Goal: Navigation & Orientation: Find specific page/section

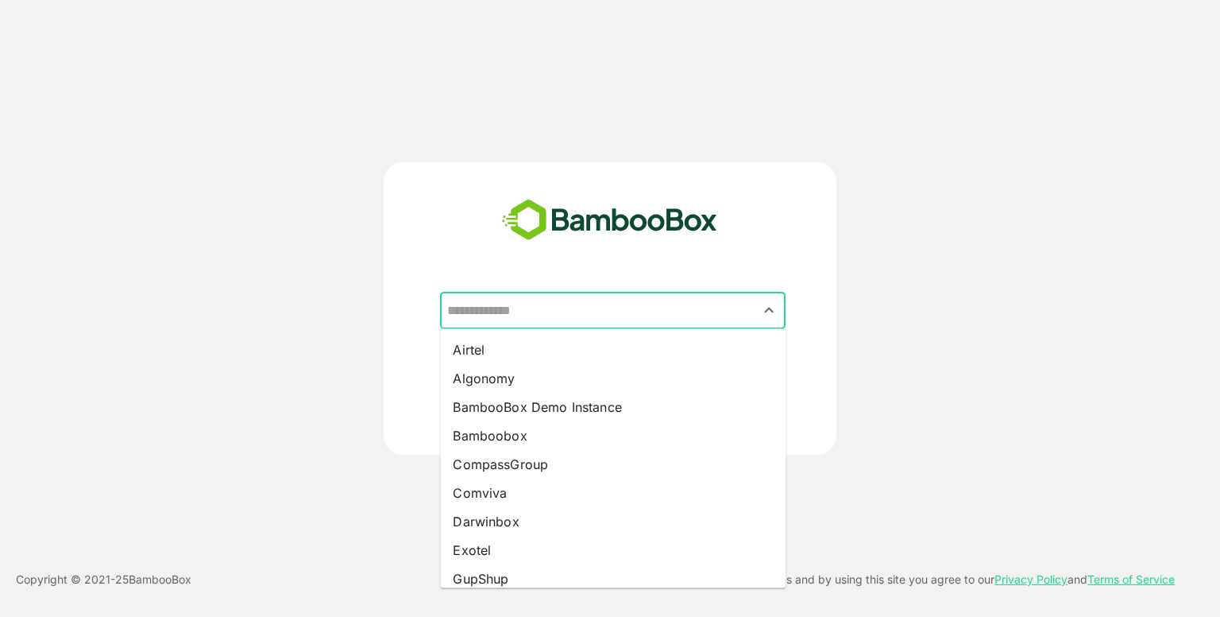
click at [622, 311] on input "text" at bounding box center [612, 311] width 339 height 30
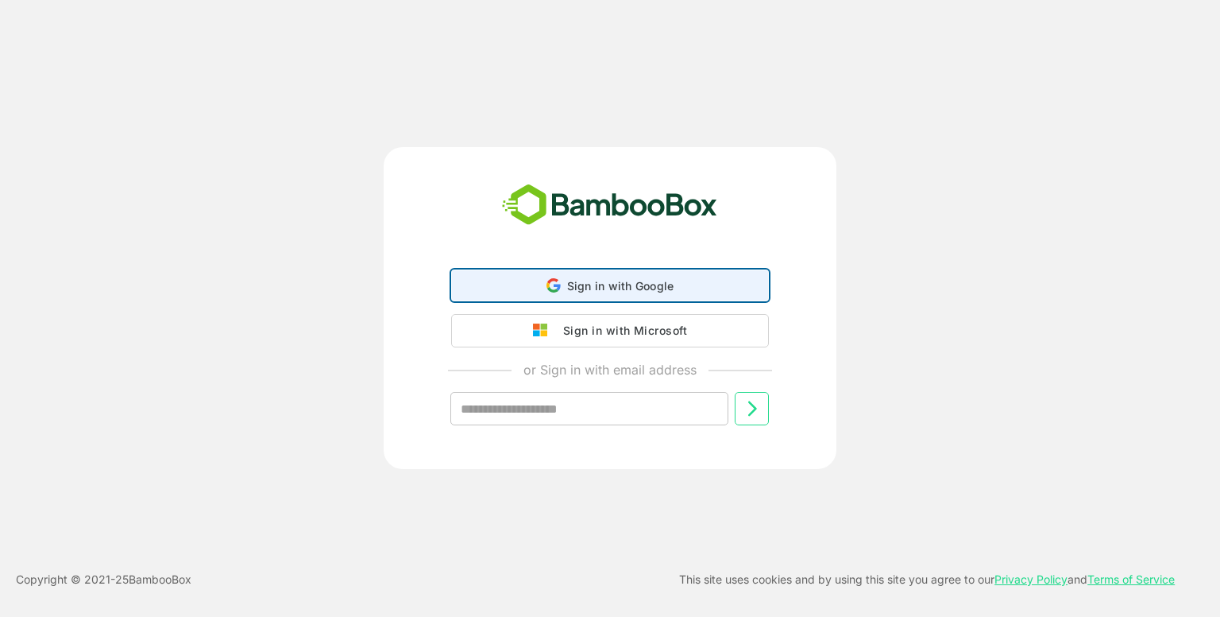
click at [578, 285] on span "Sign in with Google" at bounding box center [620, 286] width 107 height 14
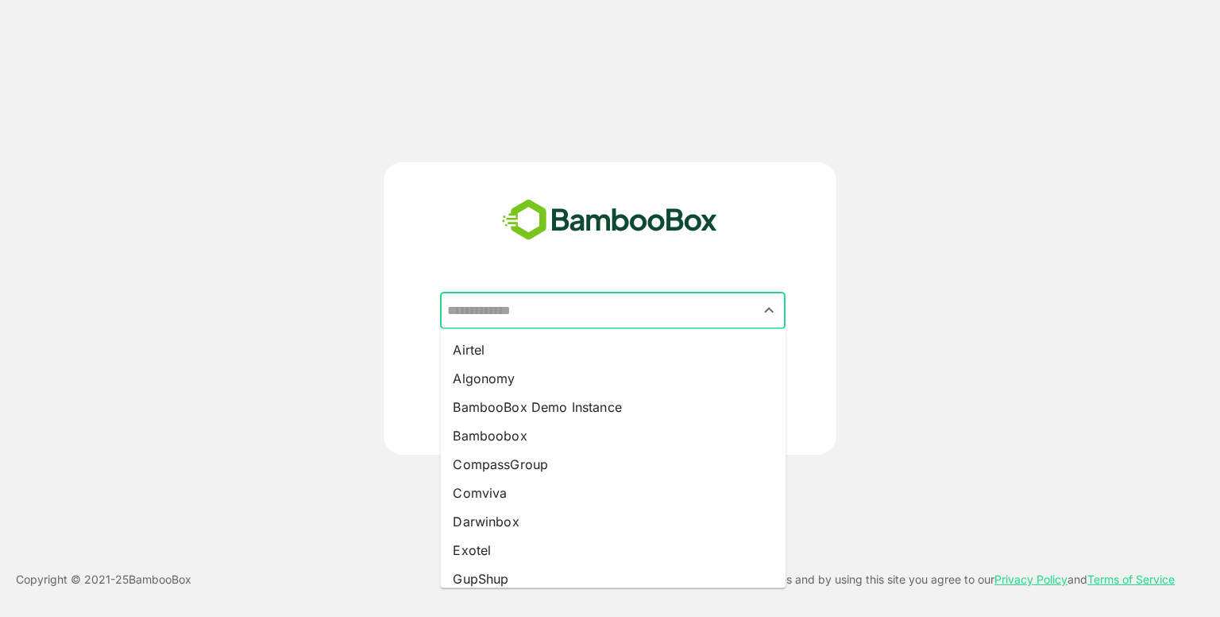
click at [594, 307] on input "text" at bounding box center [612, 311] width 339 height 30
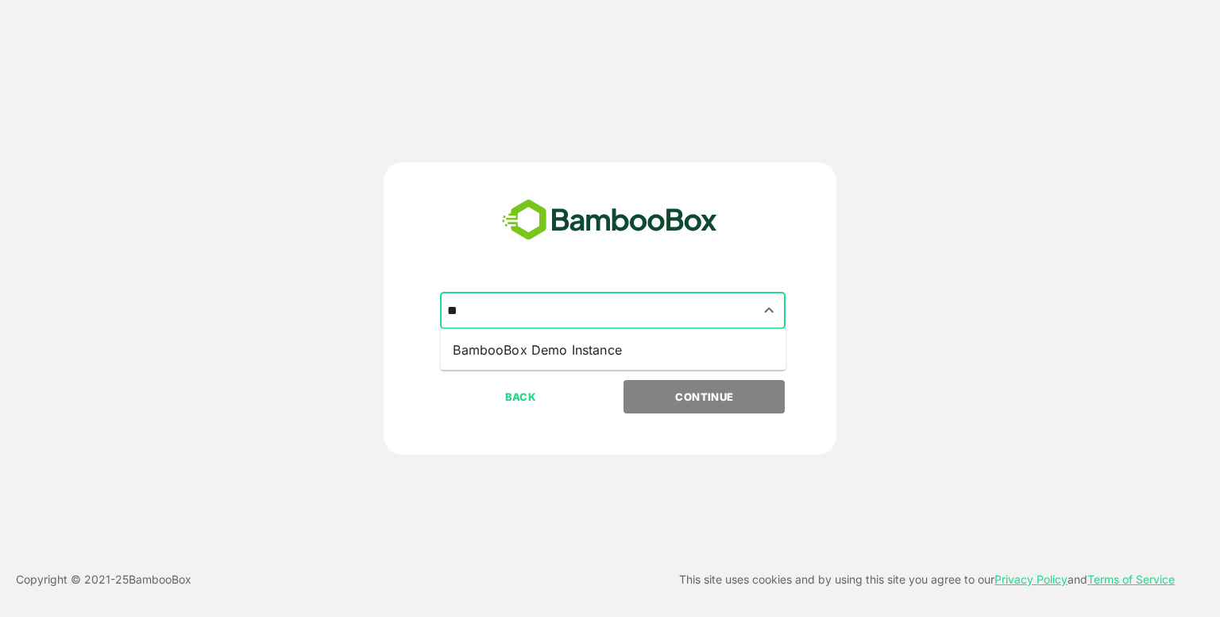
type input "*"
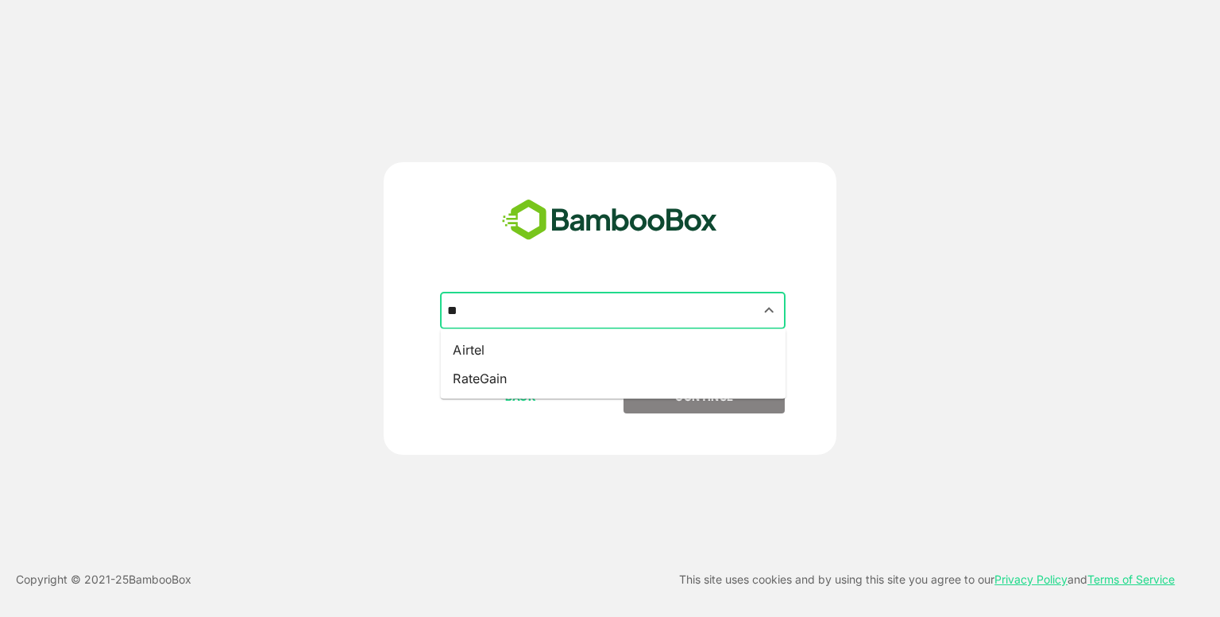
type input "*"
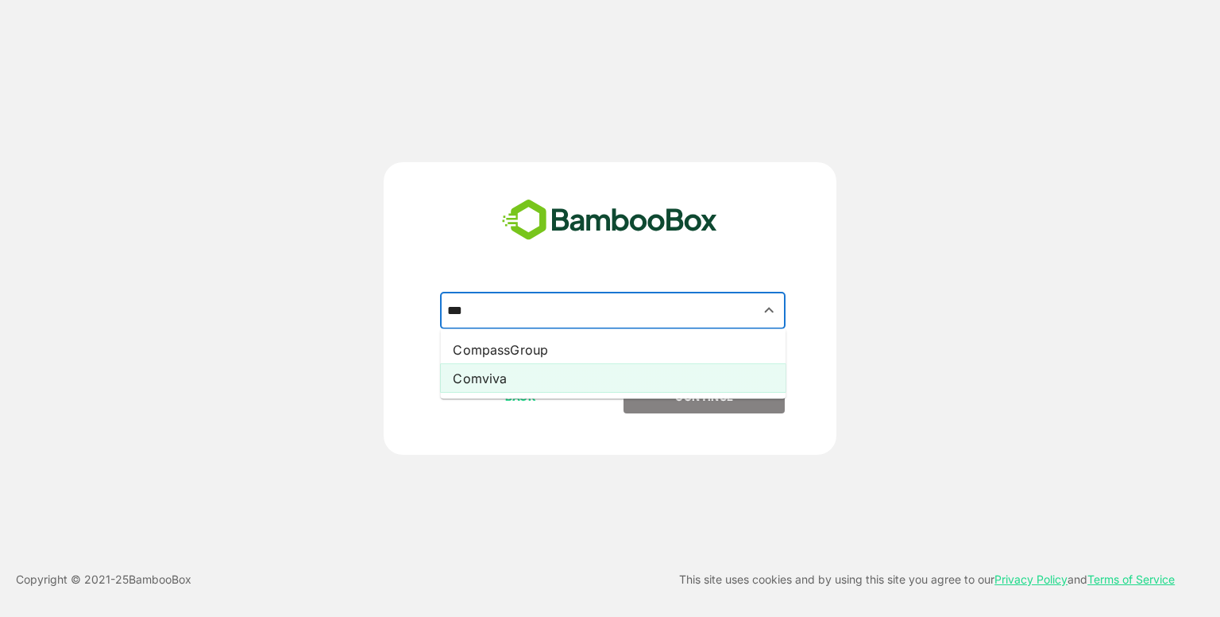
click at [530, 385] on li "Comviva" at bounding box center [613, 378] width 346 height 29
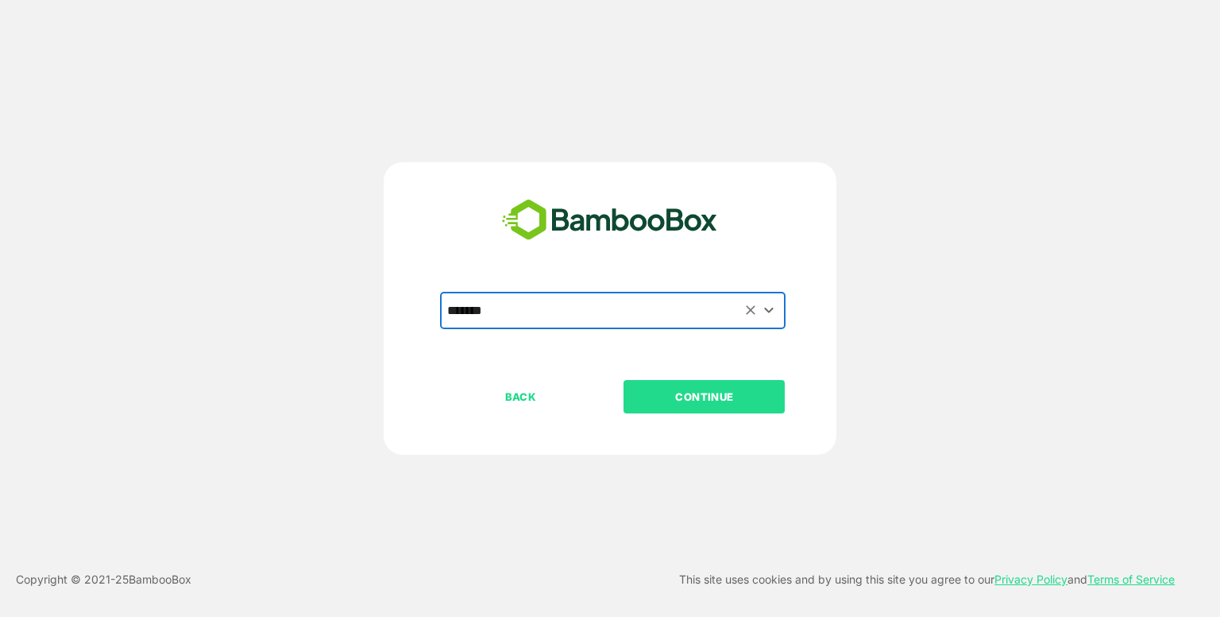
type input "*******"
click at [675, 388] on p "CONTINUE" at bounding box center [704, 396] width 159 height 17
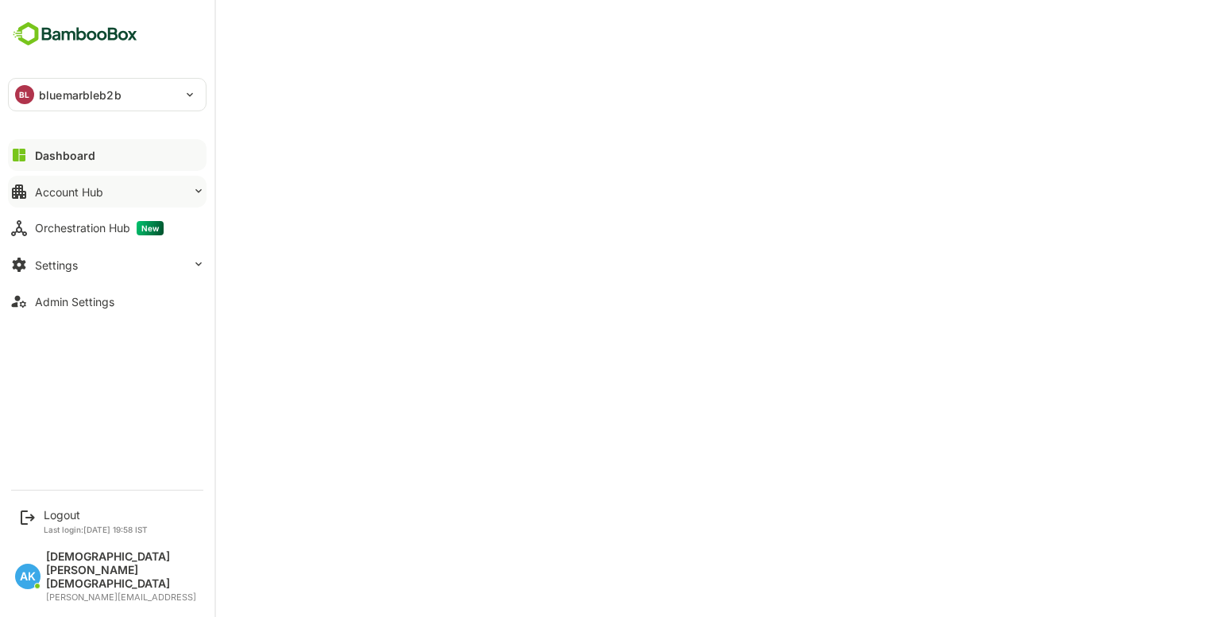
click at [130, 182] on button "Account Hub" at bounding box center [107, 192] width 199 height 32
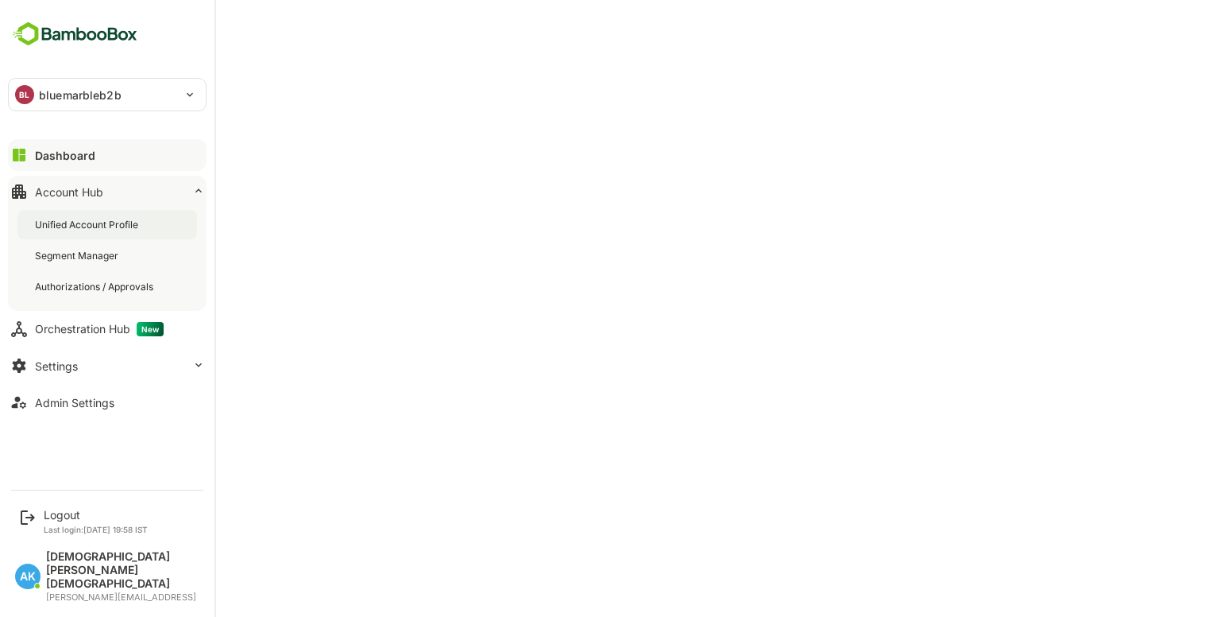
click at [160, 230] on div "Unified Account Profile" at bounding box center [107, 224] width 180 height 29
click at [89, 394] on button "Admin Settings" at bounding box center [107, 402] width 199 height 32
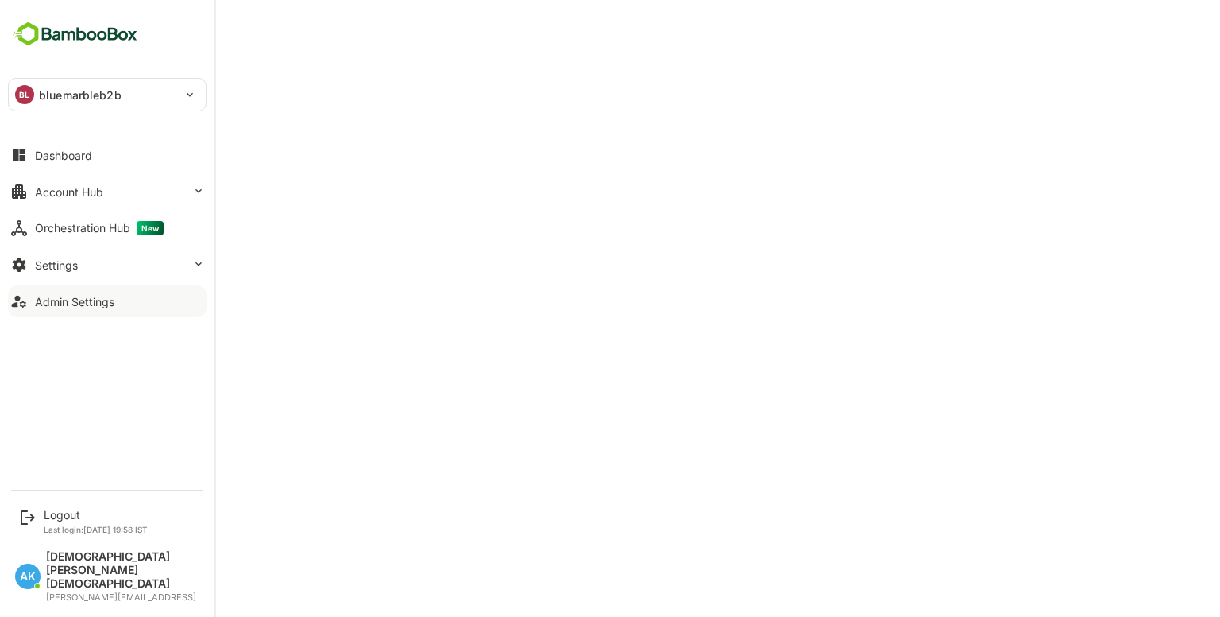
click at [102, 295] on div "Admin Settings" at bounding box center [74, 302] width 79 height 14
click at [69, 521] on div "Logout" at bounding box center [96, 515] width 104 height 14
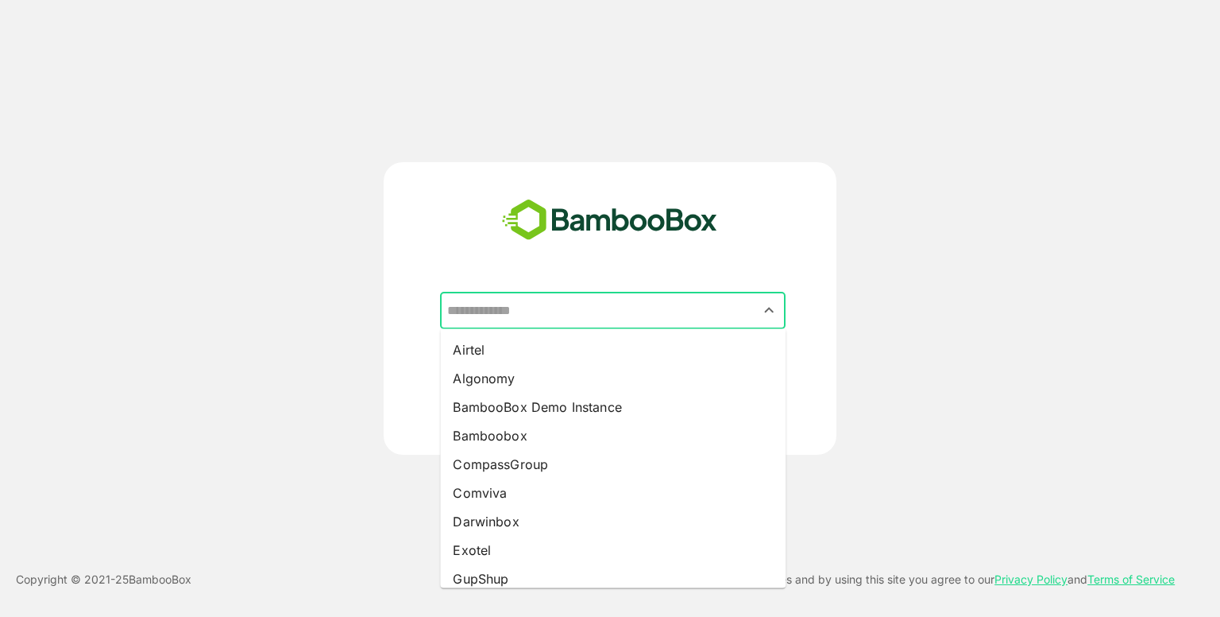
click at [547, 310] on input "text" at bounding box center [612, 311] width 339 height 30
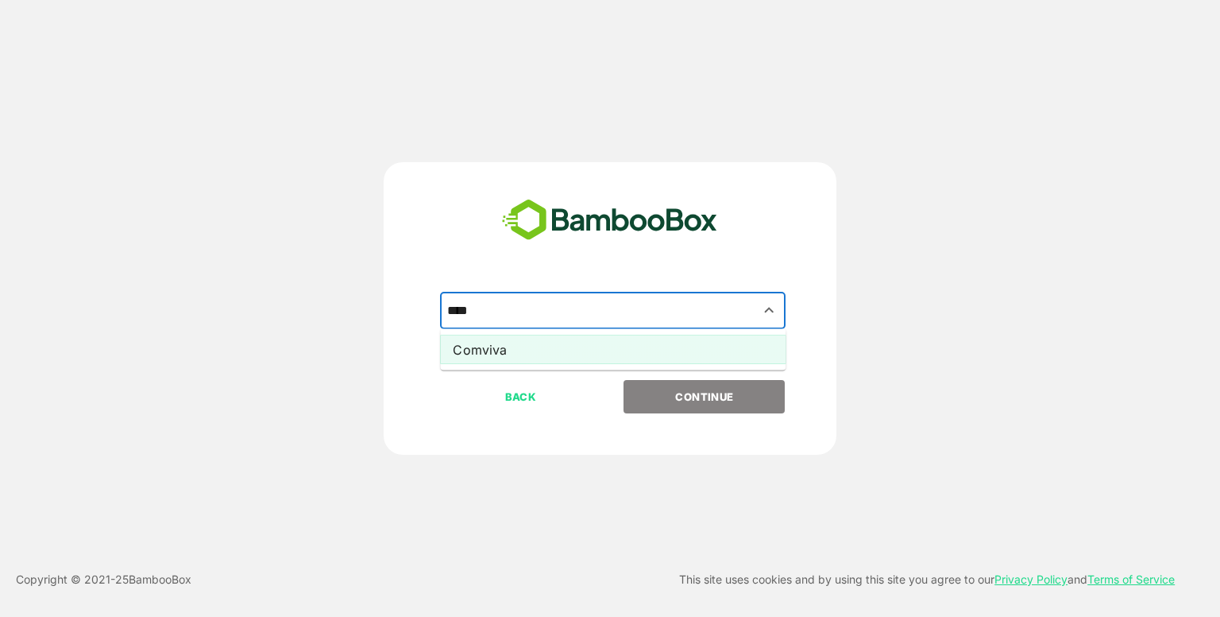
click at [556, 361] on li "Comviva" at bounding box center [613, 349] width 346 height 29
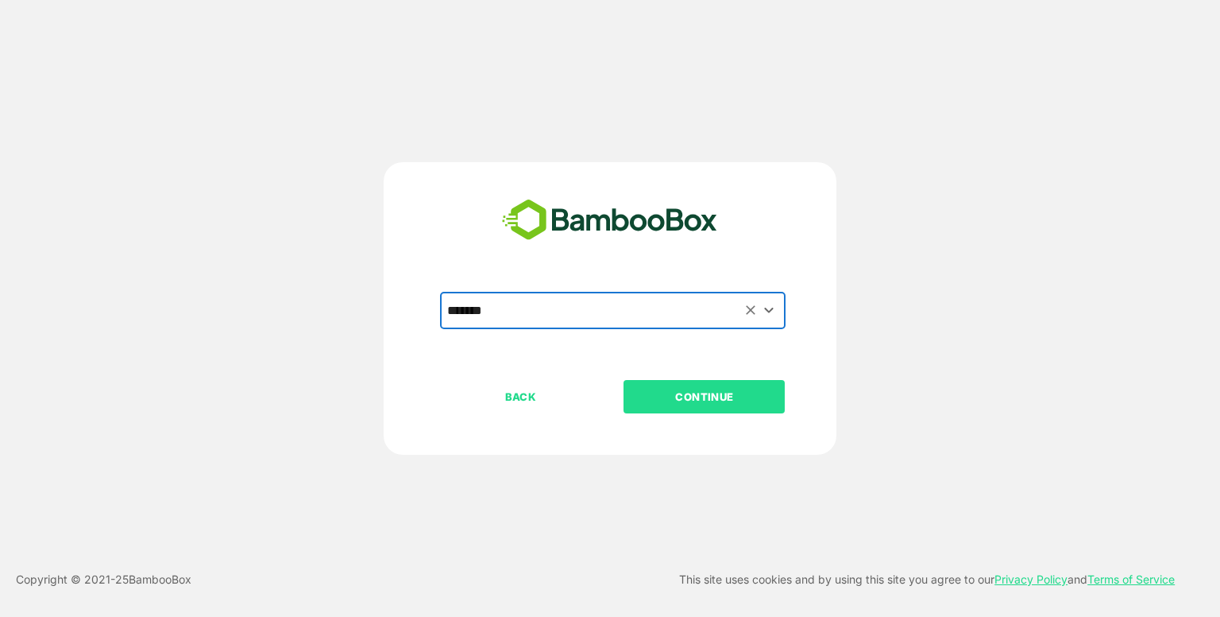
type input "*******"
click at [651, 385] on button "CONTINUE" at bounding box center [704, 396] width 161 height 33
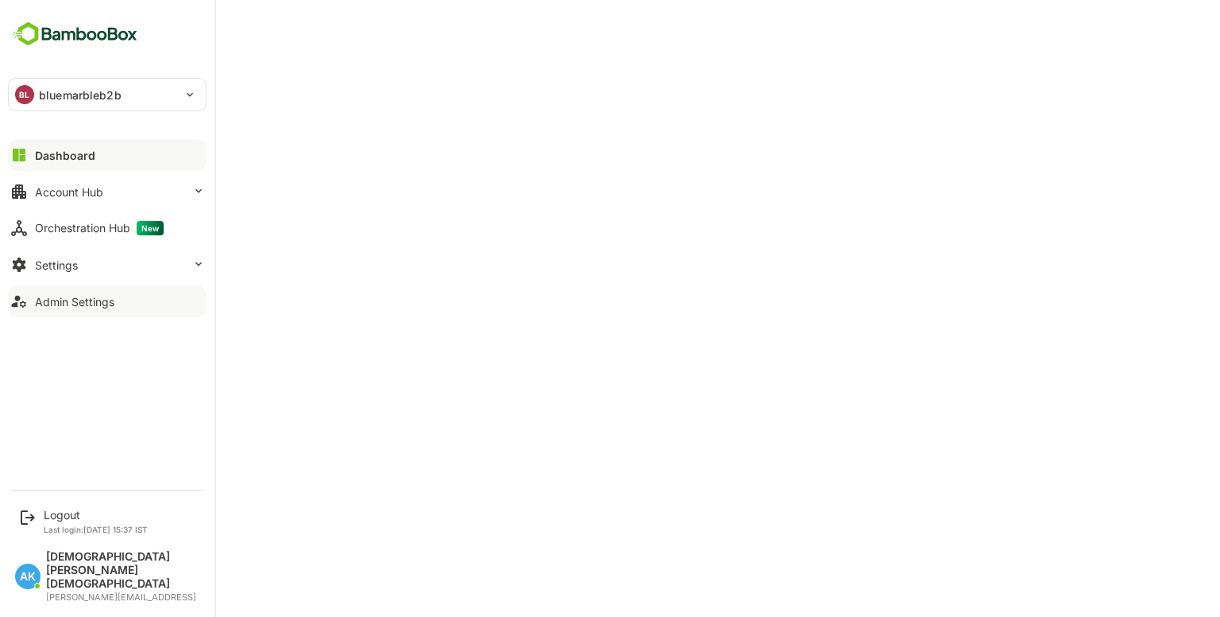
click at [100, 300] on div "Admin Settings" at bounding box center [74, 302] width 79 height 14
click at [67, 99] on p "bluemarbleb2b" at bounding box center [80, 95] width 83 height 17
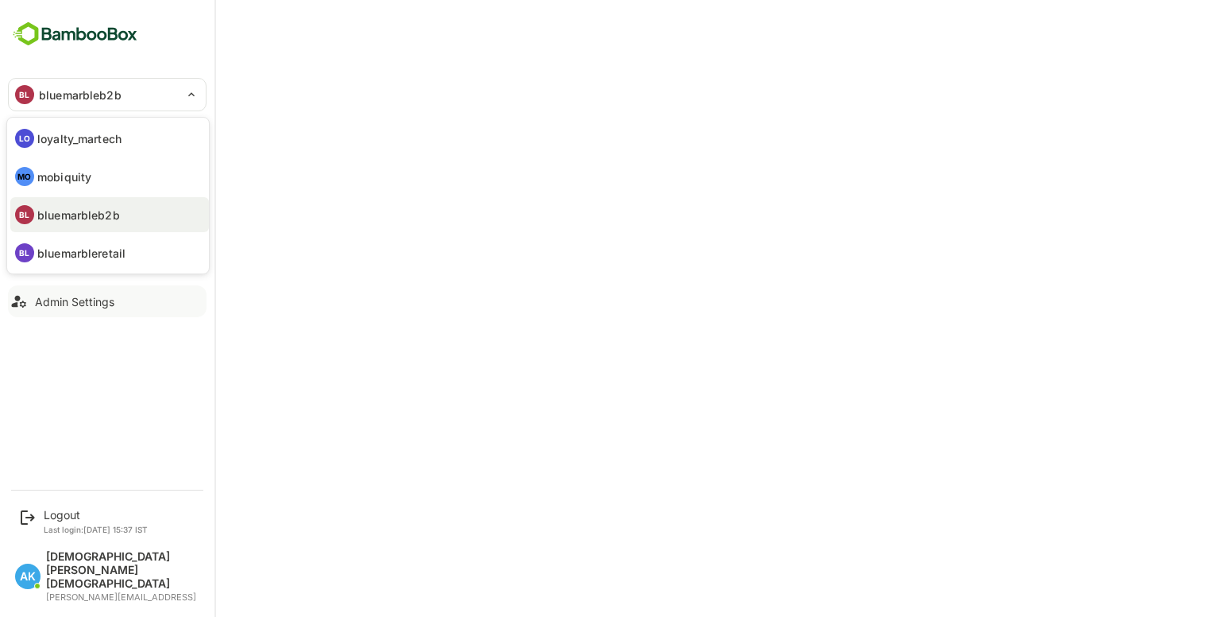
click at [299, 99] on div at bounding box center [610, 308] width 1220 height 617
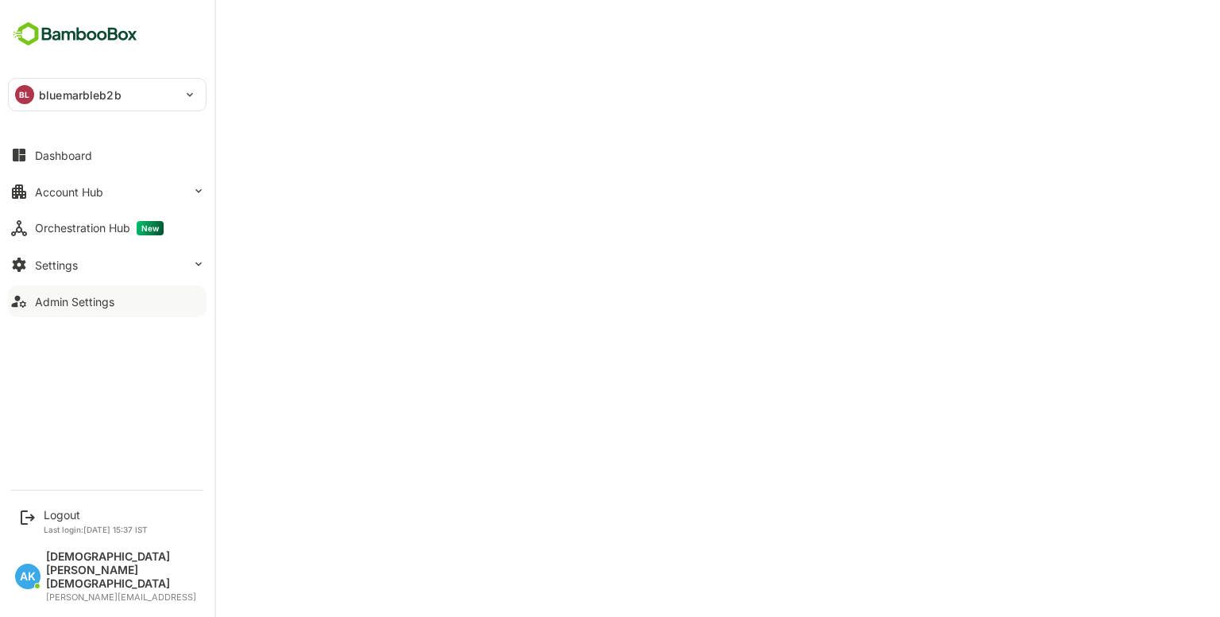
click at [169, 92] on div "BL bluemarbleb2b" at bounding box center [98, 95] width 178 height 32
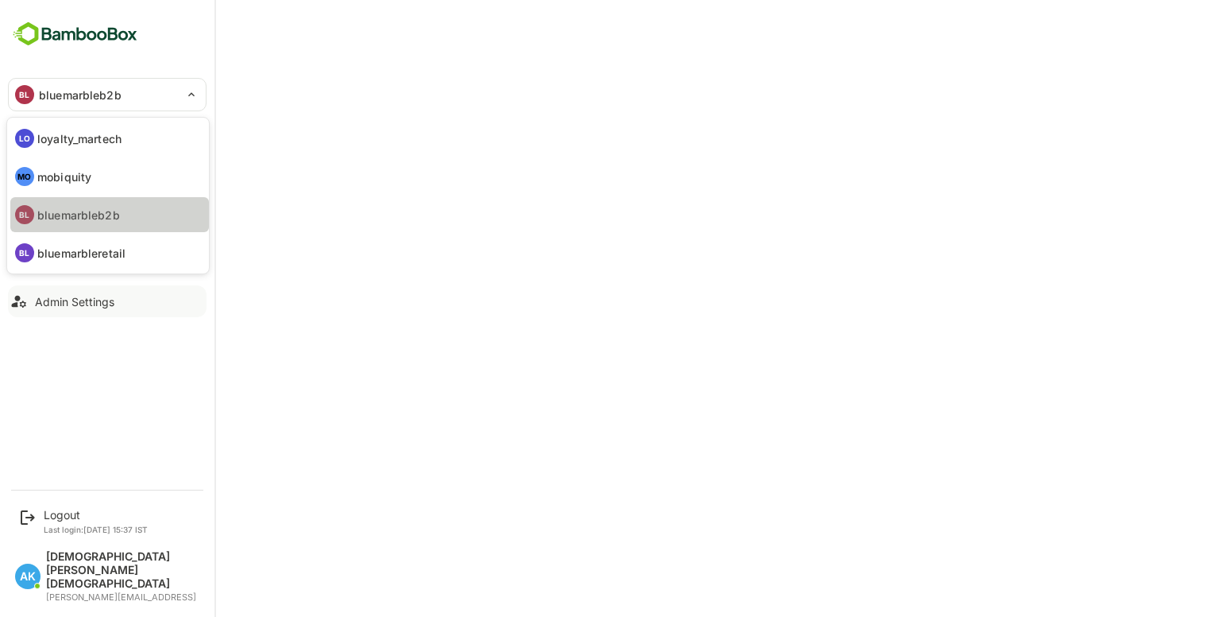
click at [100, 214] on p "bluemarbleb2b" at bounding box center [78, 215] width 83 height 17
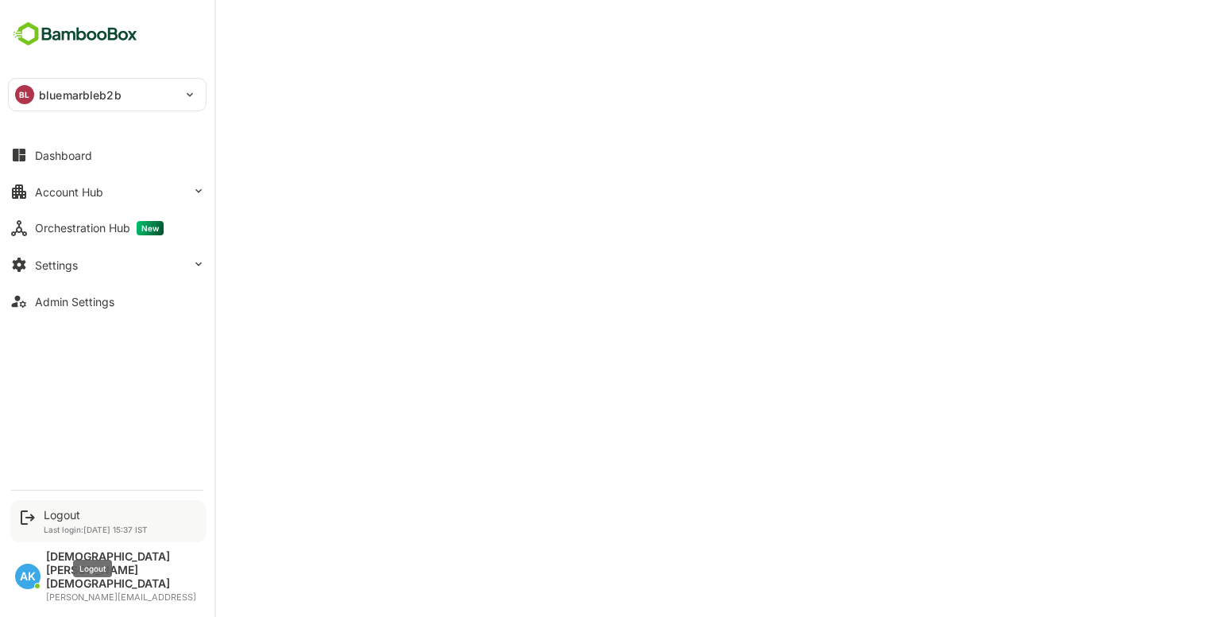
click at [69, 521] on div "Logout" at bounding box center [96, 515] width 104 height 14
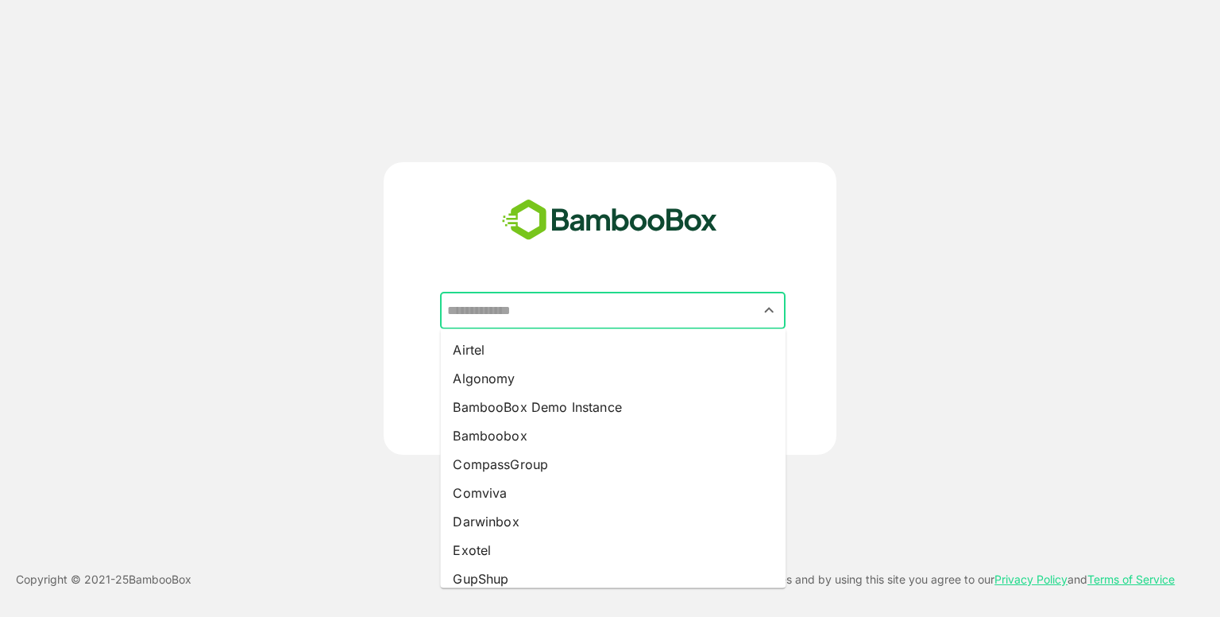
click at [533, 311] on input "text" at bounding box center [612, 311] width 339 height 30
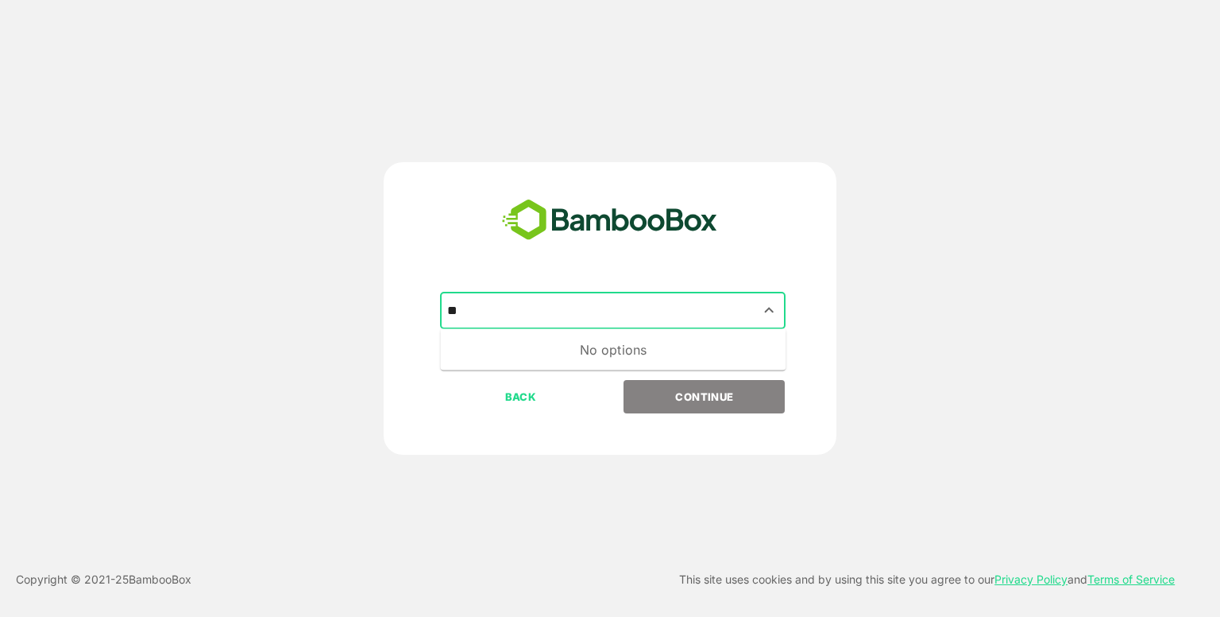
type input "*"
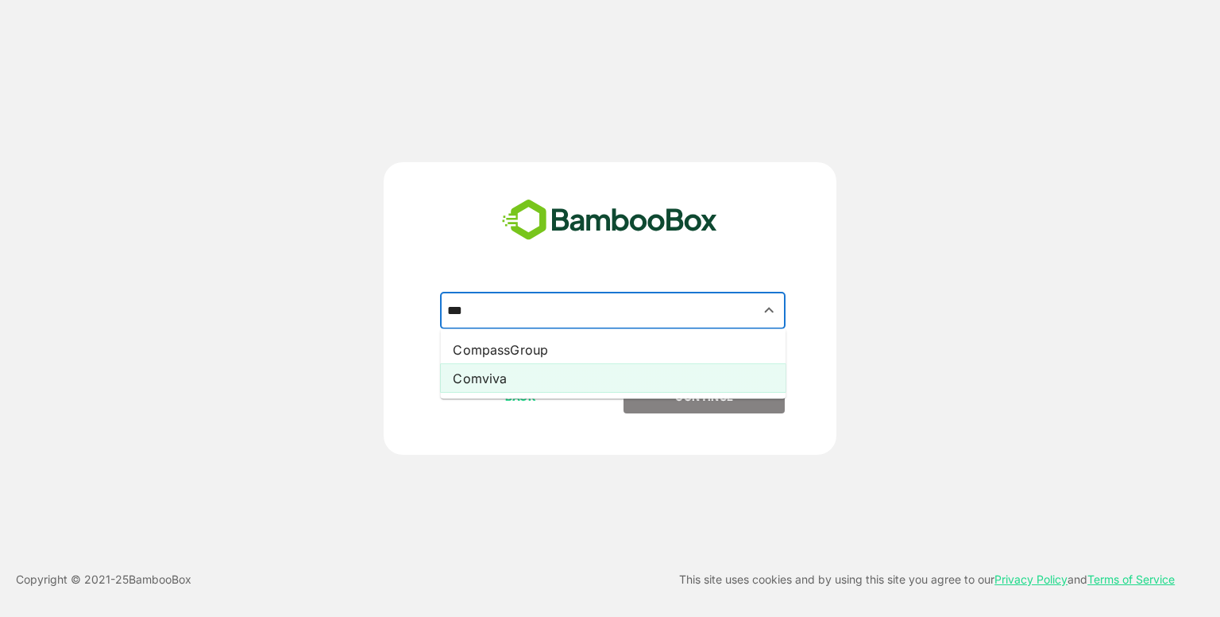
click at [518, 375] on li "Comviva" at bounding box center [613, 378] width 346 height 29
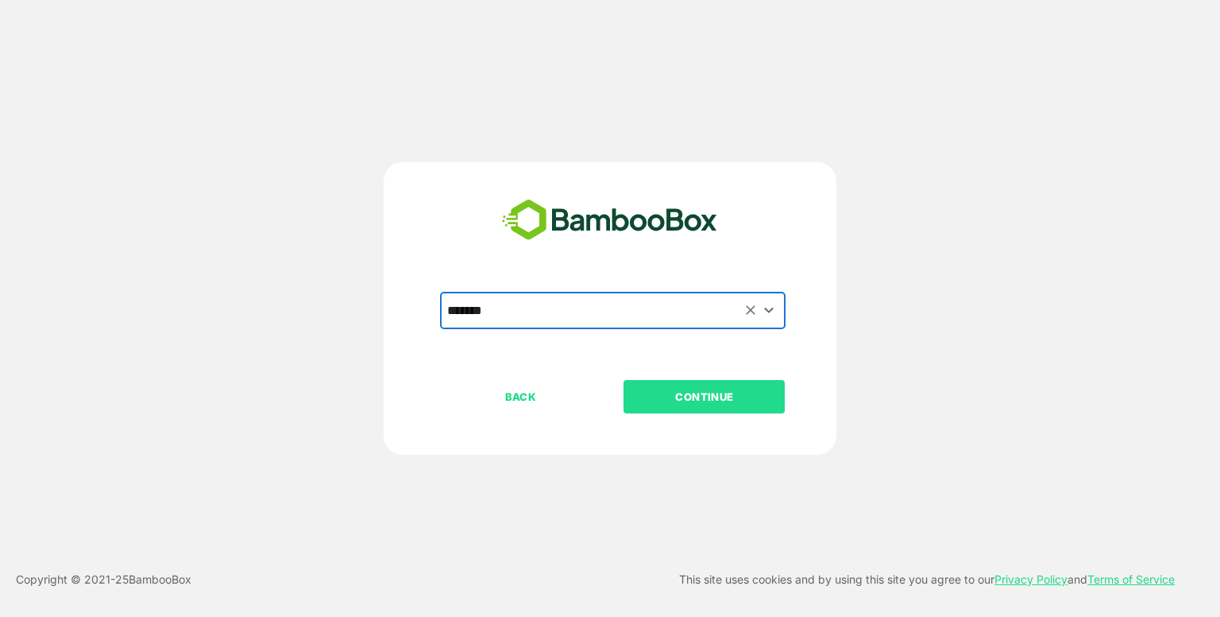
type input "*******"
click at [655, 389] on p "CONTINUE" at bounding box center [704, 396] width 159 height 17
